Goal: Task Accomplishment & Management: Use online tool/utility

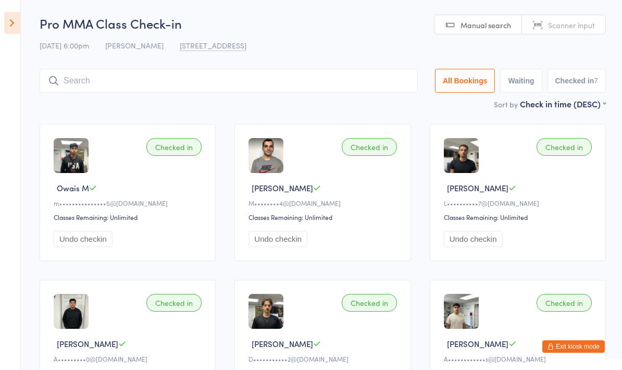
click at [355, 78] on input "search" at bounding box center [229, 81] width 378 height 24
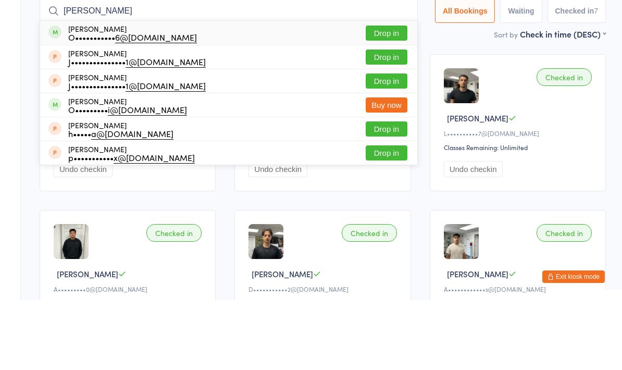
type input "[PERSON_NAME]"
click at [391, 95] on button "Drop in" at bounding box center [387, 102] width 42 height 15
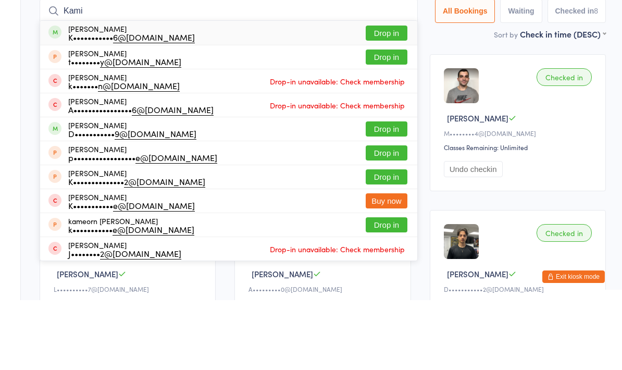
type input "Kami"
click at [297, 91] on div "[PERSON_NAME] K••••••••••• 6@[DOMAIN_NAME] Drop in" at bounding box center [228, 103] width 377 height 24
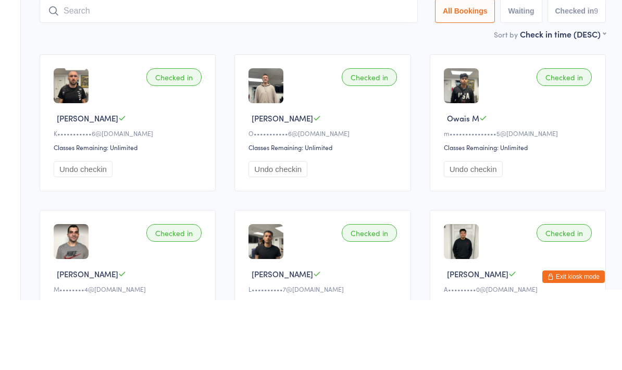
scroll to position [70, 0]
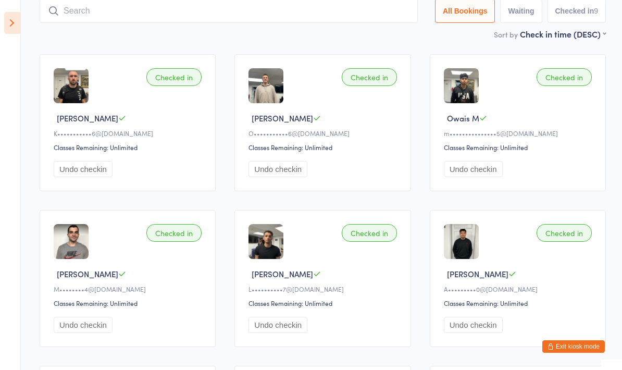
click at [2, 12] on aside "Events for [DATE] D Aug, YYYY [DATE] Sun Mon Tue Wed Thu Fri Sat 31 27 28 29 30…" at bounding box center [10, 185] width 21 height 370
click at [11, 22] on icon at bounding box center [12, 23] width 16 height 22
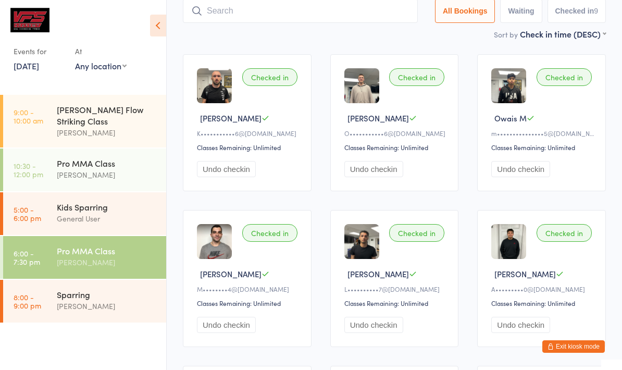
click at [101, 289] on div "Sparring" at bounding box center [107, 294] width 101 height 11
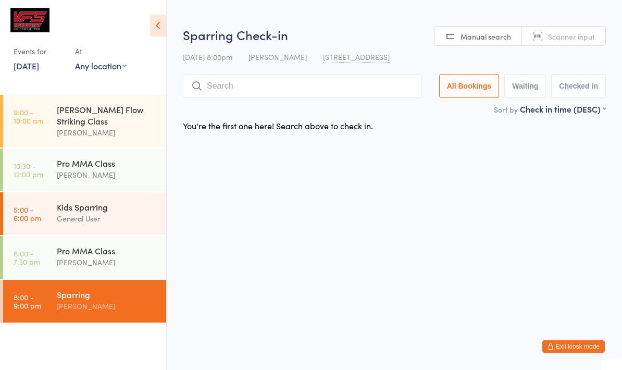
click at [165, 21] on icon at bounding box center [158, 26] width 16 height 22
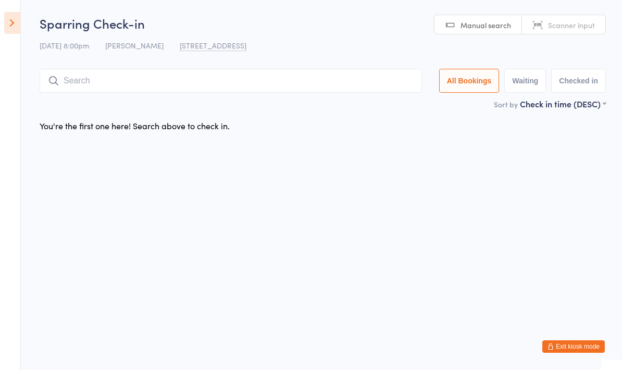
click at [222, 88] on input "search" at bounding box center [231, 81] width 382 height 24
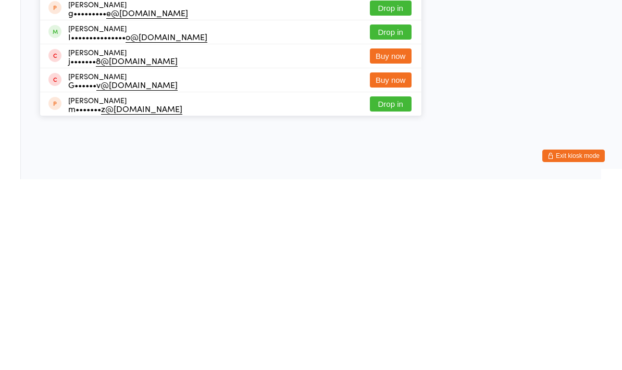
type input "Ger"
click at [374, 215] on button "Drop in" at bounding box center [391, 222] width 42 height 15
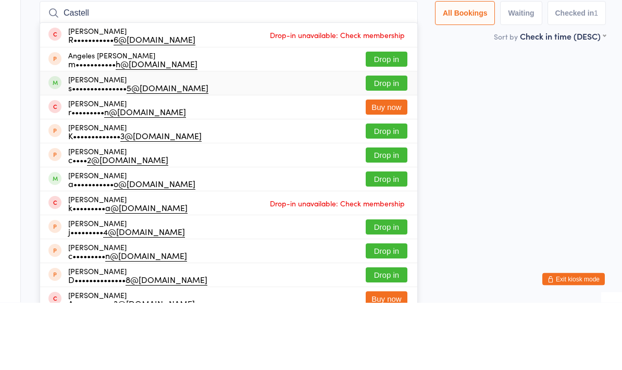
type input "Castell"
click at [196, 139] on div "[PERSON_NAME] s••••••••••••••• 5@[DOMAIN_NAME] Drop in" at bounding box center [228, 150] width 377 height 23
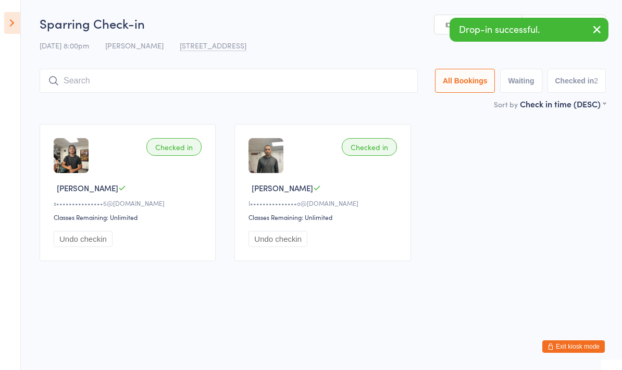
click at [260, 78] on input "search" at bounding box center [229, 81] width 378 height 24
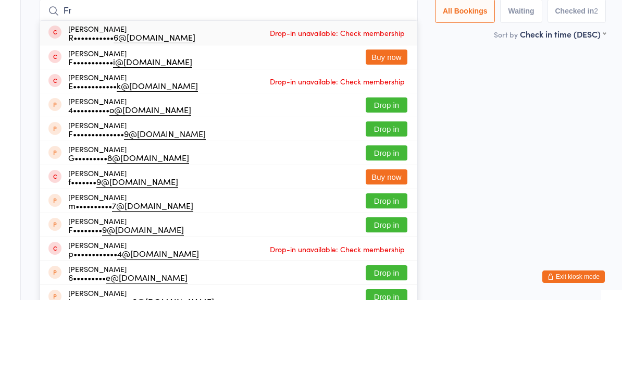
type input "F"
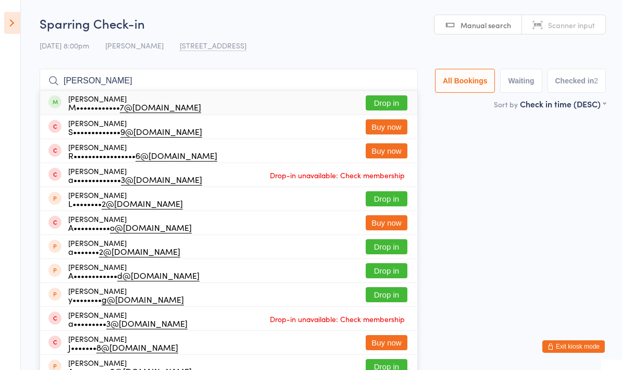
type input "[PERSON_NAME]"
click at [148, 101] on div "[PERSON_NAME] M•••••••••••• 7@[DOMAIN_NAME]" at bounding box center [134, 102] width 133 height 17
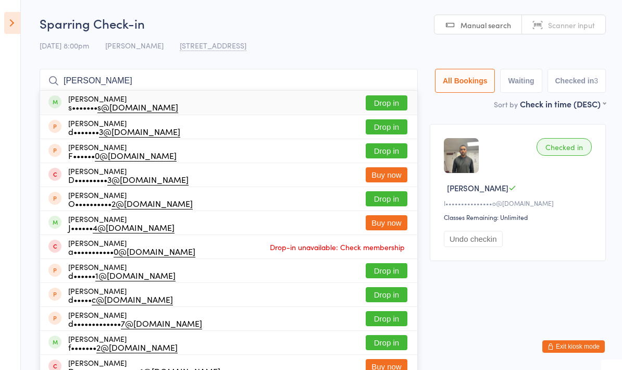
type input "[PERSON_NAME]"
click at [391, 110] on button "Drop in" at bounding box center [387, 102] width 42 height 15
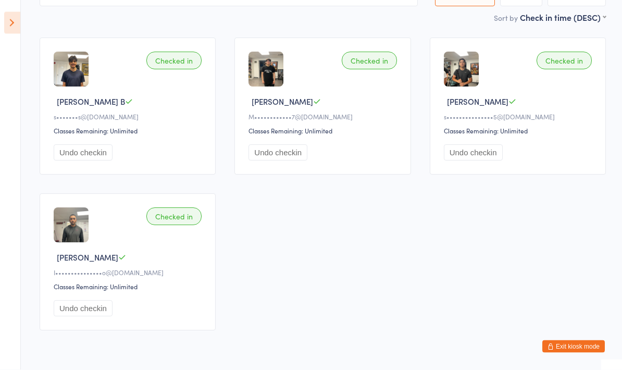
scroll to position [83, 0]
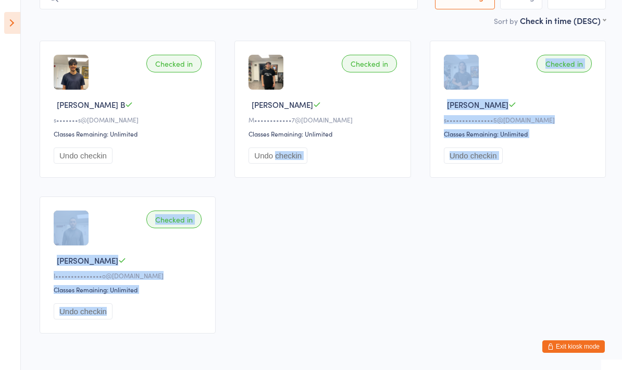
click at [330, 318] on div "Checked in [PERSON_NAME] B s••••••• s@[DOMAIN_NAME] Classes Remaining: Unlimite…" at bounding box center [322, 186] width 585 height 311
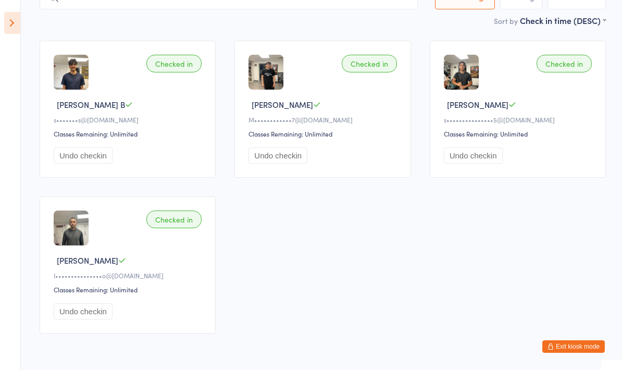
click at [368, 286] on html "You have now entered Kiosk Mode. Members will be able to check themselves in us…" at bounding box center [311, 102] width 622 height 370
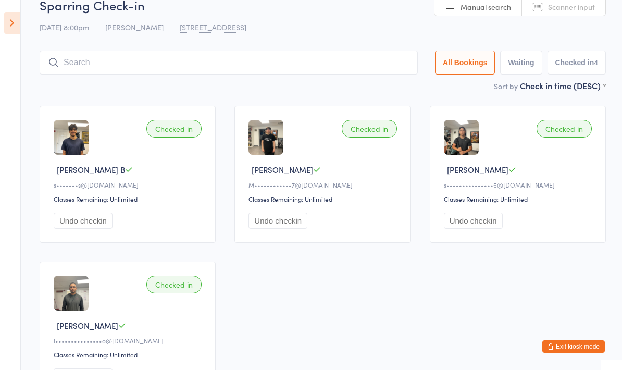
scroll to position [11, 0]
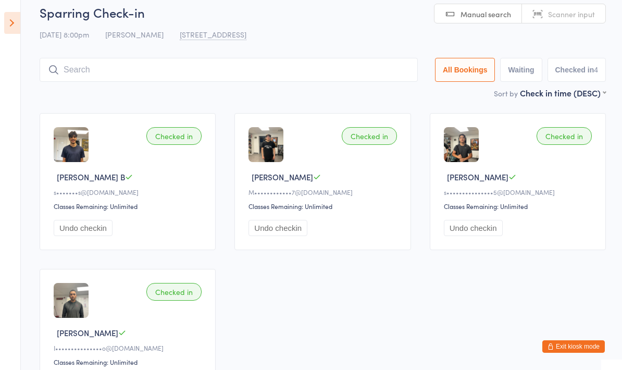
click at [333, 82] on input "search" at bounding box center [229, 70] width 378 height 24
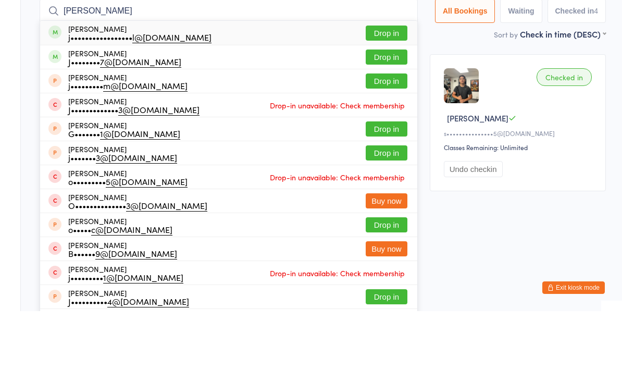
type input "[PERSON_NAME]"
click at [372, 84] on button "Drop in" at bounding box center [387, 91] width 42 height 15
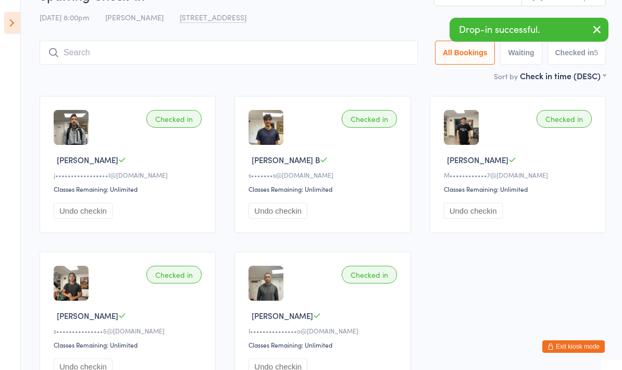
scroll to position [0, 0]
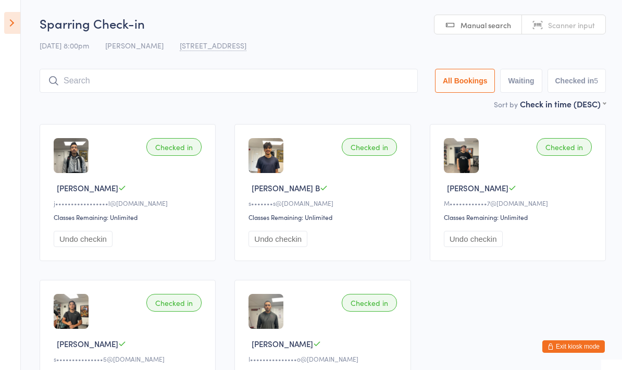
click at [116, 79] on input "search" at bounding box center [229, 81] width 378 height 24
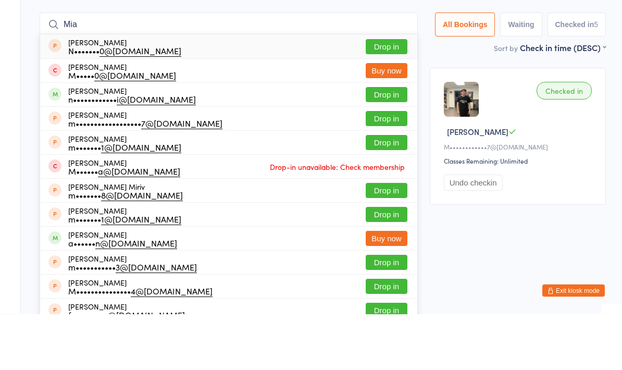
type input "Mia"
click at [378, 143] on button "Drop in" at bounding box center [387, 150] width 42 height 15
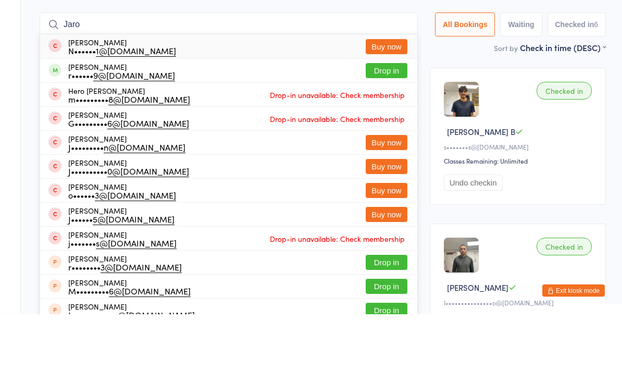
type input "Jaro"
click at [382, 119] on button "Drop in" at bounding box center [387, 126] width 42 height 15
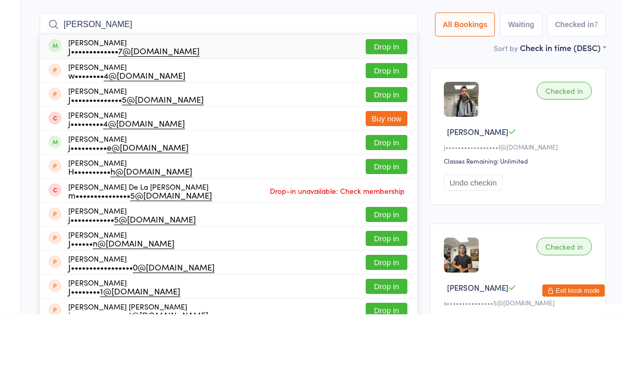
type input "[PERSON_NAME]"
click at [391, 95] on button "Drop in" at bounding box center [387, 102] width 42 height 15
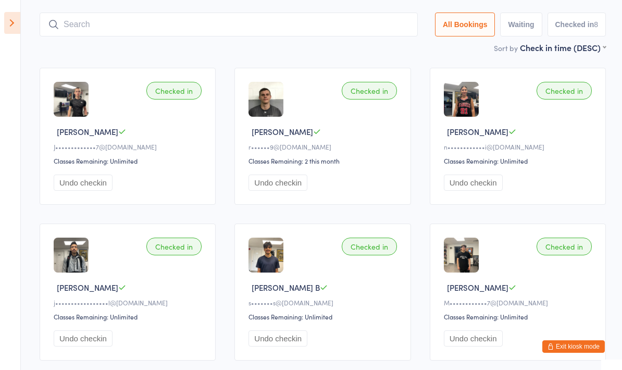
click at [202, 23] on input "search" at bounding box center [229, 24] width 378 height 24
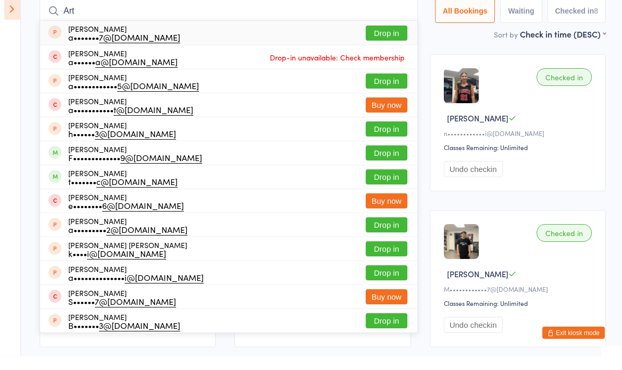
type input "Art"
click at [375, 159] on button "Drop in" at bounding box center [387, 166] width 42 height 15
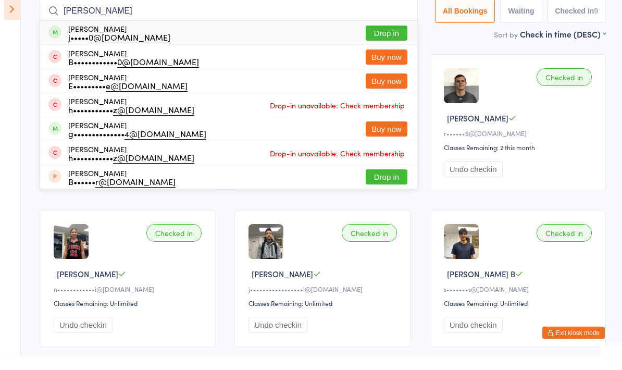
type input "[PERSON_NAME]"
click at [382, 40] on button "Drop in" at bounding box center [387, 47] width 42 height 15
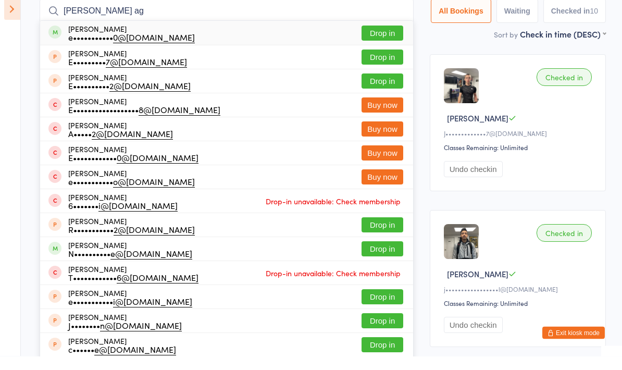
type input "[PERSON_NAME] ag"
click at [365, 40] on button "Drop in" at bounding box center [382, 47] width 42 height 15
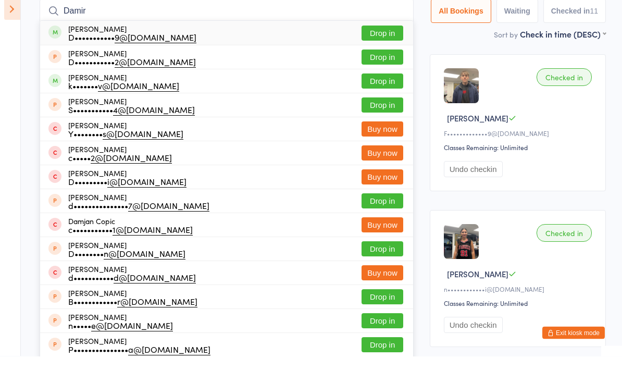
type input "Damir"
click at [371, 40] on button "Drop in" at bounding box center [382, 47] width 42 height 15
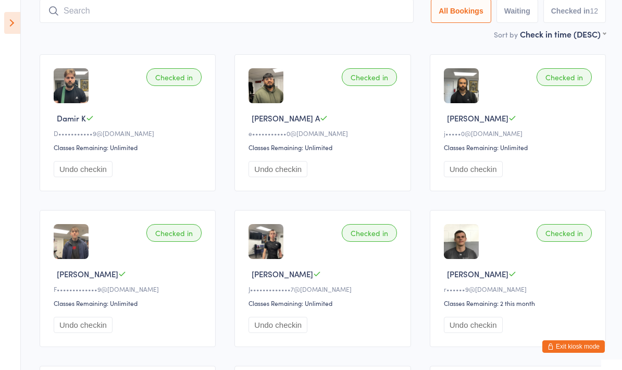
click at [292, 17] on input "search" at bounding box center [227, 11] width 374 height 24
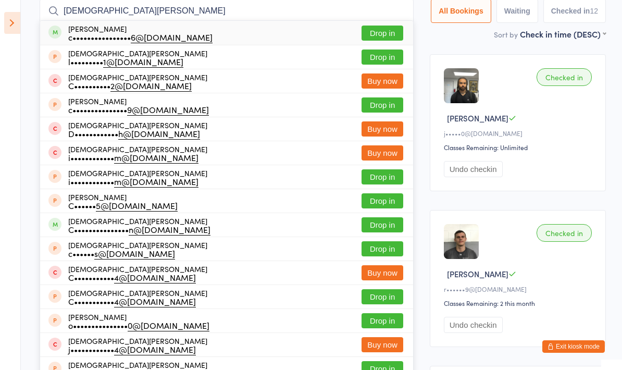
type input "[DEMOGRAPHIC_DATA][PERSON_NAME]"
click at [380, 28] on button "Drop in" at bounding box center [382, 33] width 42 height 15
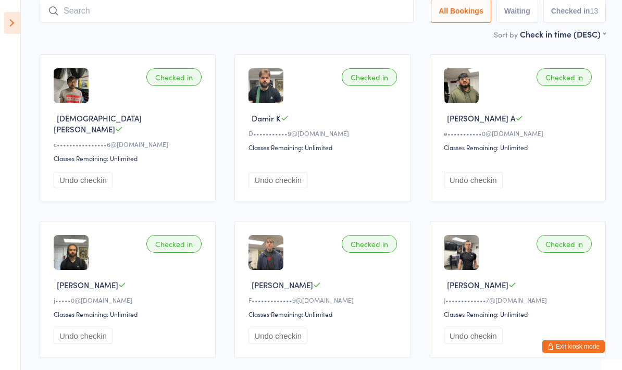
click at [292, 6] on input "search" at bounding box center [227, 11] width 374 height 24
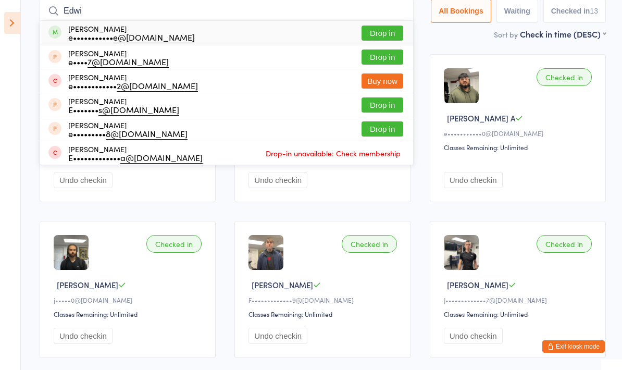
type input "Edwi"
click at [373, 29] on button "Drop in" at bounding box center [382, 33] width 42 height 15
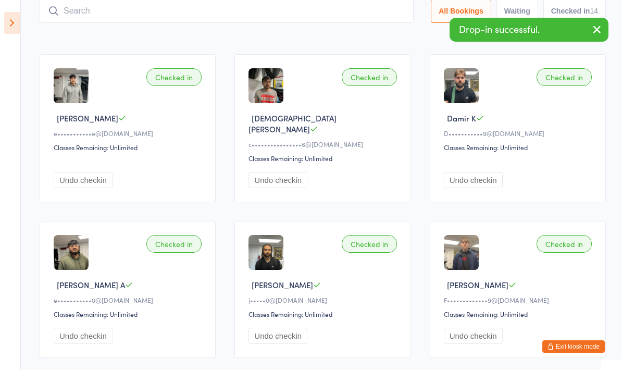
click at [135, 33] on div "Sort by Check in time (DESC) First name (ASC) First name (DESC) Last name (ASC)…" at bounding box center [323, 33] width 566 height 11
click at [108, 14] on input "search" at bounding box center [227, 11] width 374 height 24
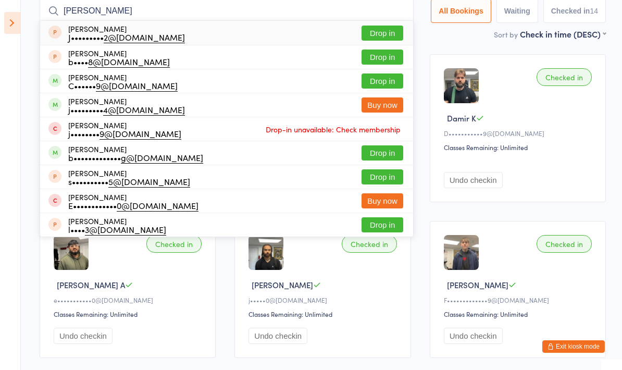
type input "[PERSON_NAME]"
click at [366, 87] on button "Drop in" at bounding box center [382, 80] width 42 height 15
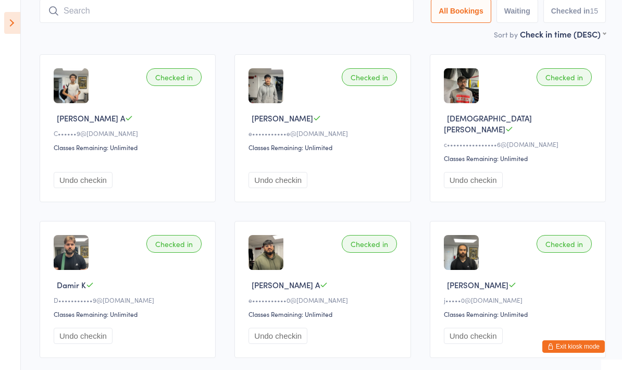
click at [269, 15] on input "search" at bounding box center [227, 11] width 374 height 24
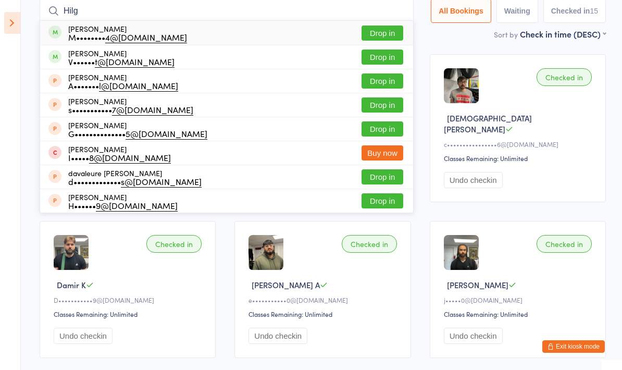
type input "Hilg"
click at [380, 60] on button "Drop in" at bounding box center [382, 56] width 42 height 15
